Goal: Transaction & Acquisition: Purchase product/service

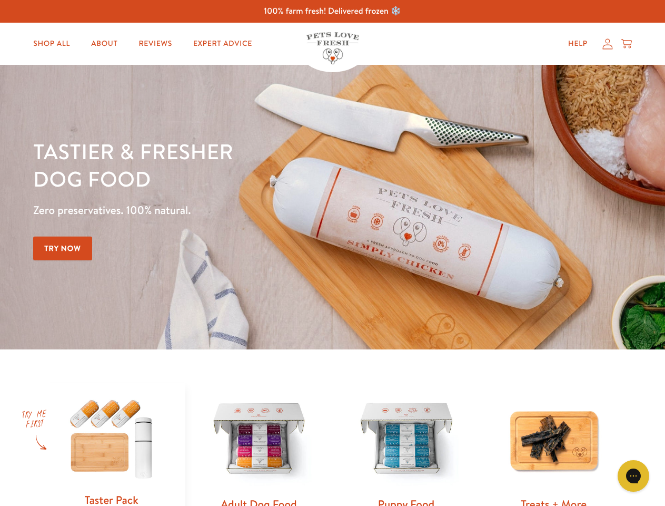
click at [332, 253] on div "Tastier & fresher dog food Zero preservatives. 100% natural. Try Now" at bounding box center [232, 206] width 399 height 139
click at [634, 476] on icon "Gorgias live chat" at bounding box center [633, 475] width 10 height 10
